Goal: Find specific page/section: Find specific page/section

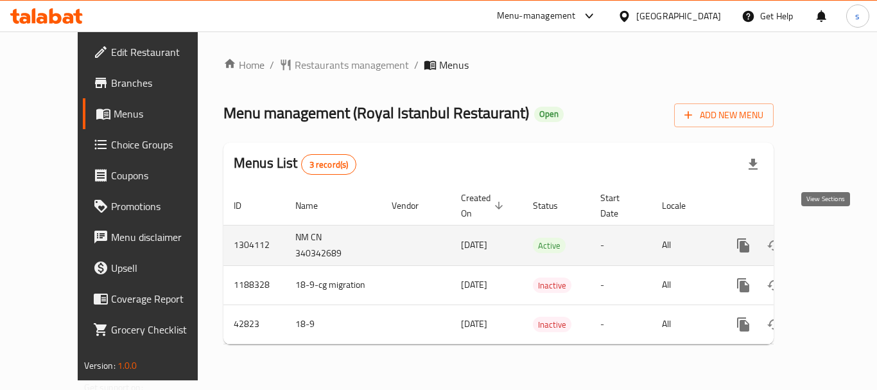
click at [828, 238] on icon "enhanced table" at bounding box center [835, 245] width 15 height 15
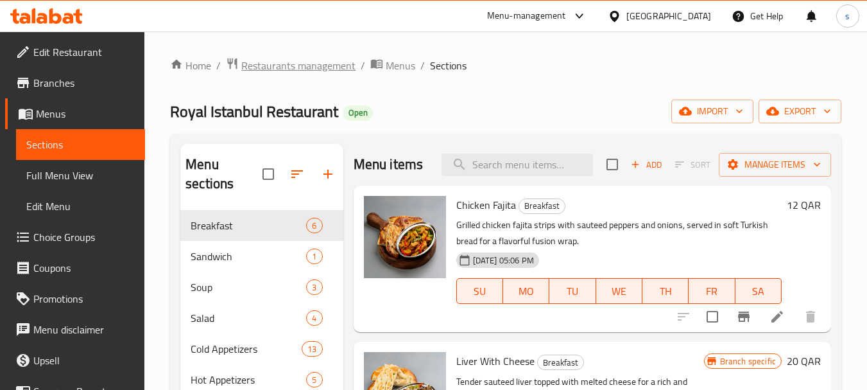
click at [294, 64] on span "Restaurants management" at bounding box center [298, 65] width 114 height 15
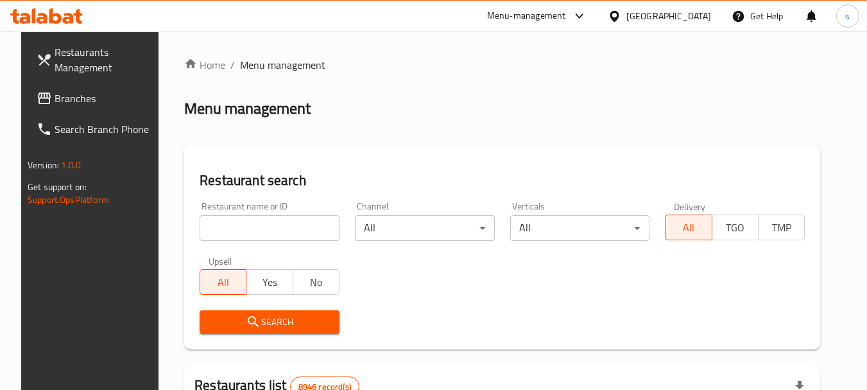
click at [258, 230] on input "search" at bounding box center [270, 228] width 140 height 26
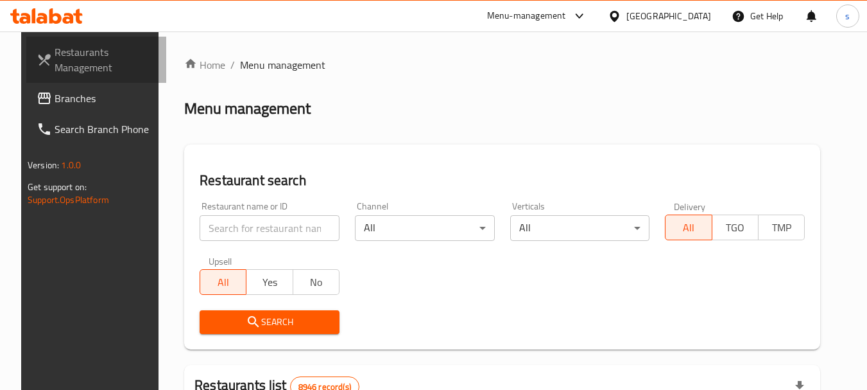
click at [55, 62] on span "Restaurants Management" at bounding box center [105, 59] width 101 height 31
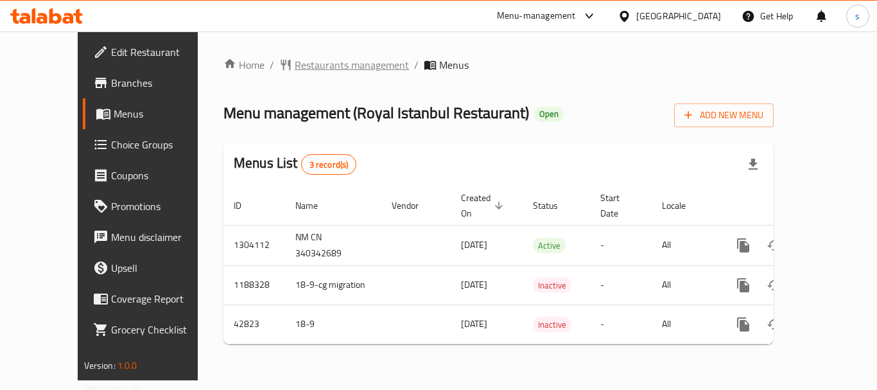
click at [295, 69] on span "Restaurants management" at bounding box center [352, 64] width 114 height 15
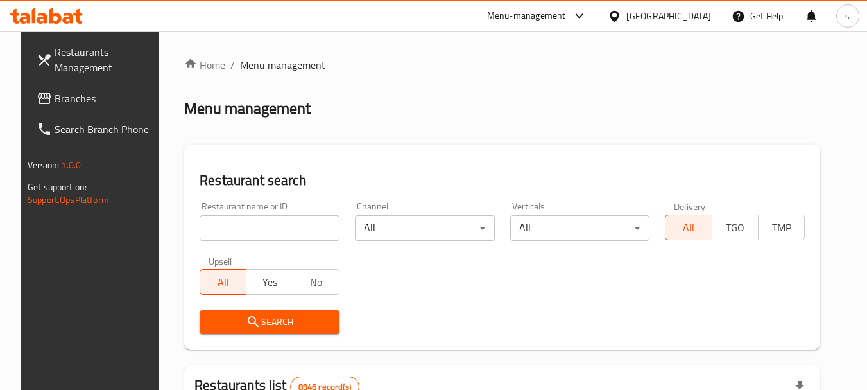
click at [229, 227] on input "search" at bounding box center [270, 228] width 140 height 26
paste input "18062"
type input "18062"
click button "Search" at bounding box center [270, 322] width 140 height 24
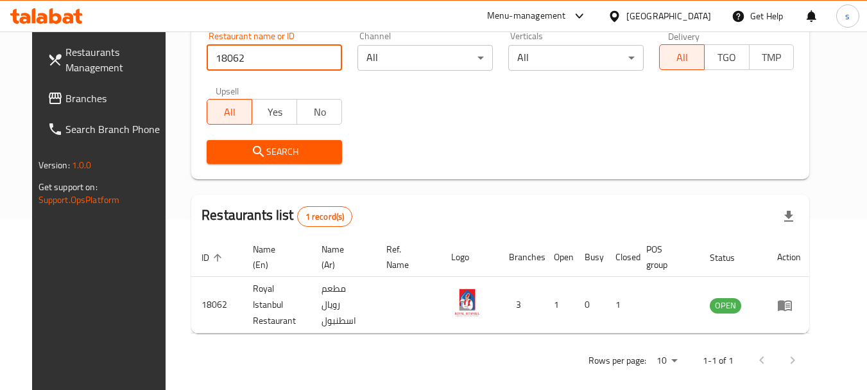
scroll to position [172, 0]
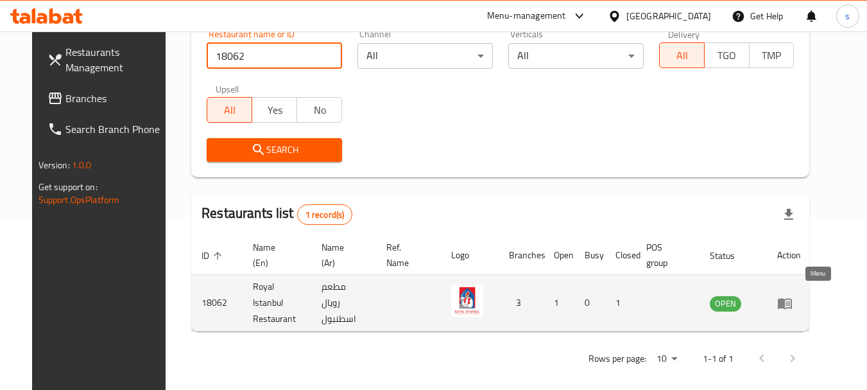
click at [793, 295] on icon "enhanced table" at bounding box center [785, 302] width 15 height 15
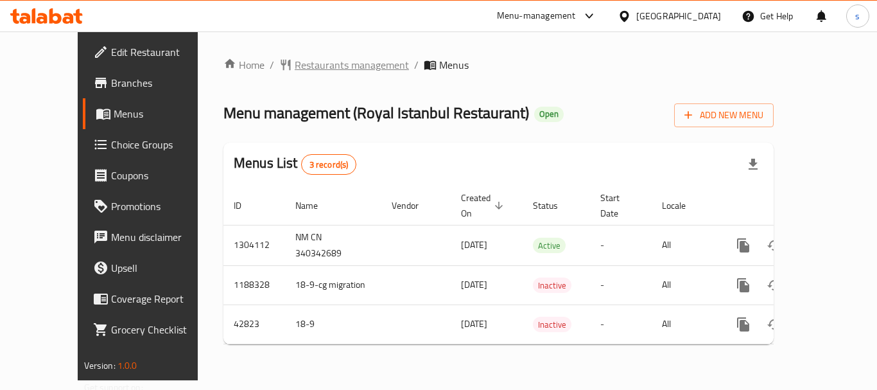
click at [295, 63] on span "Restaurants management" at bounding box center [352, 64] width 114 height 15
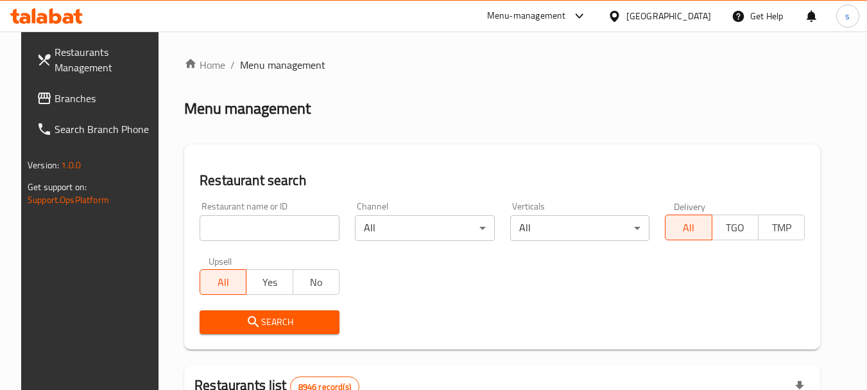
click at [240, 233] on input "search" at bounding box center [270, 228] width 140 height 26
paste input "18062"
type input "18062"
click button "Search" at bounding box center [270, 322] width 140 height 24
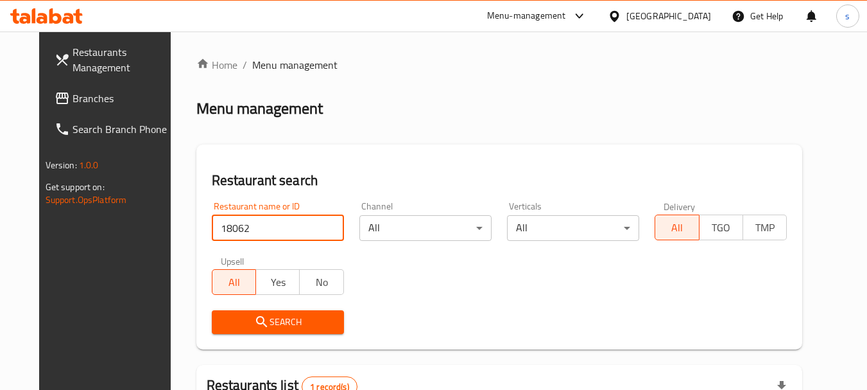
click button "Search" at bounding box center [278, 322] width 132 height 24
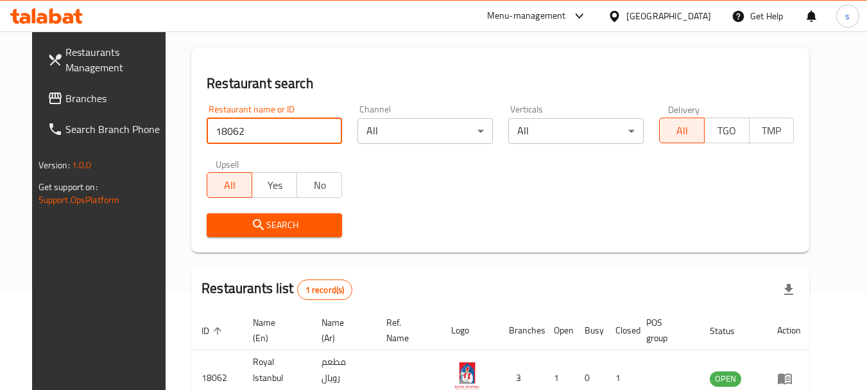
scroll to position [172, 0]
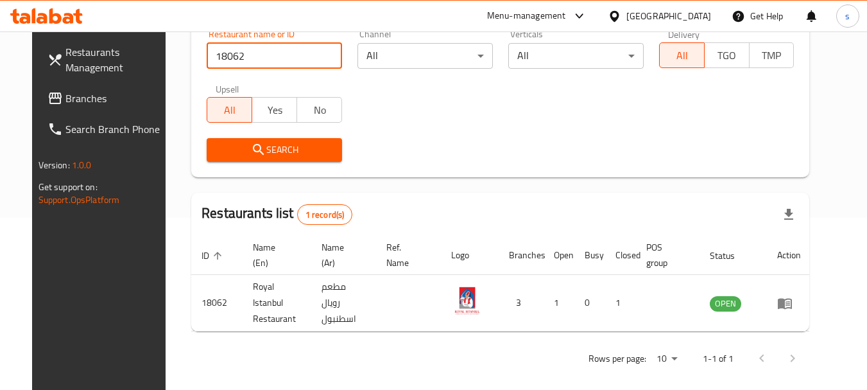
click at [445, 200] on div "Restaurants list 1 record(s)" at bounding box center [500, 215] width 618 height 44
